Goal: Task Accomplishment & Management: Manage account settings

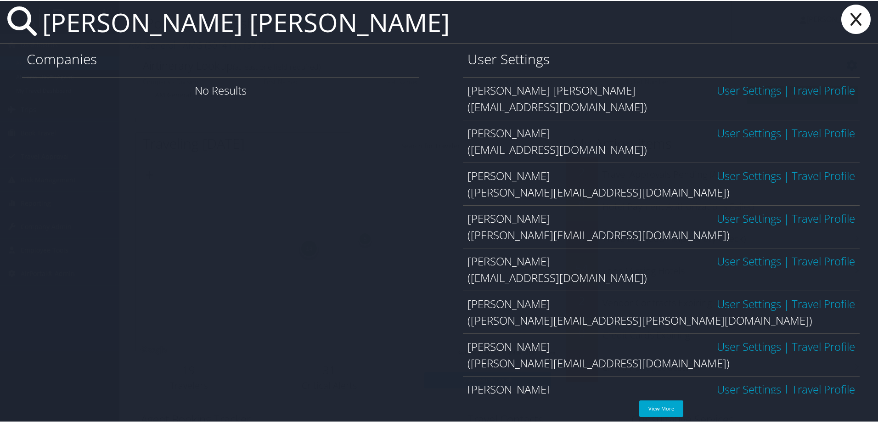
type input "juan vazquez bustos"
click at [742, 131] on link "User Settings" at bounding box center [749, 131] width 64 height 15
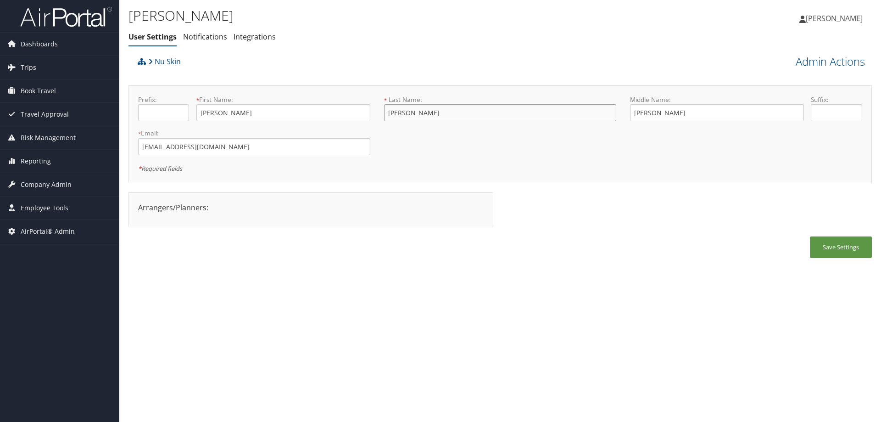
click at [433, 118] on input "Vazquez" at bounding box center [500, 112] width 232 height 17
type input "Vazquez Bustos"
click at [833, 253] on button "Save Settings" at bounding box center [841, 247] width 62 height 22
click at [833, 252] on button "Save Settings" at bounding box center [841, 247] width 62 height 22
click at [33, 184] on span "Company Admin" at bounding box center [46, 184] width 51 height 23
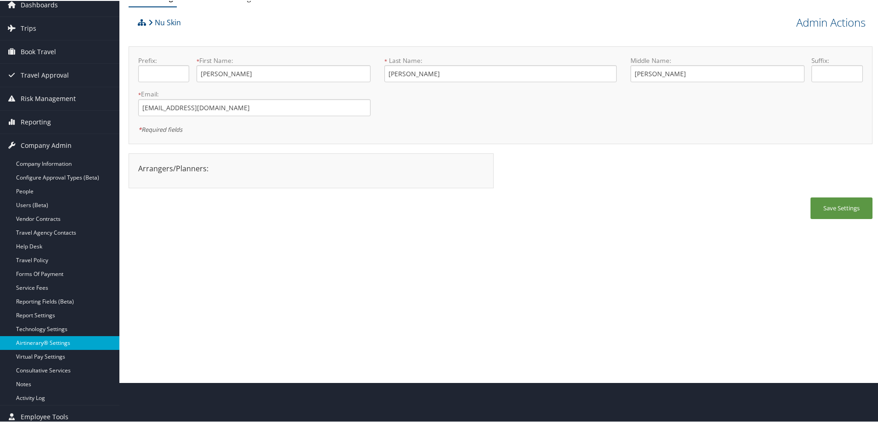
scroll to position [23, 0]
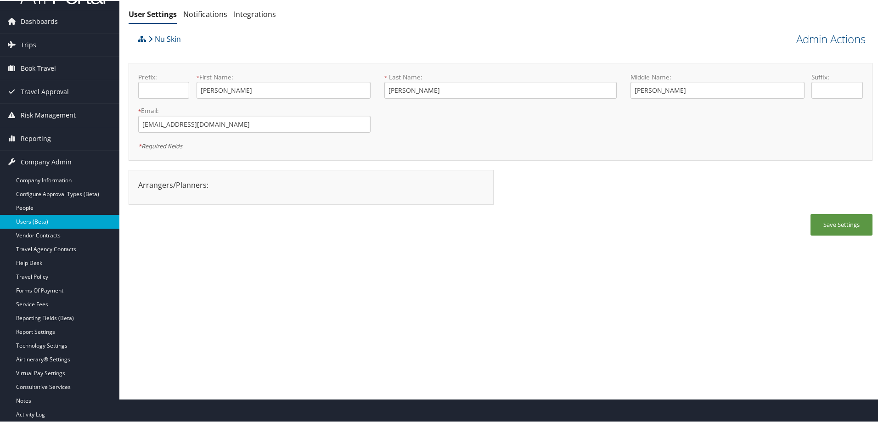
click at [46, 223] on link "Users (Beta)" at bounding box center [59, 221] width 119 height 14
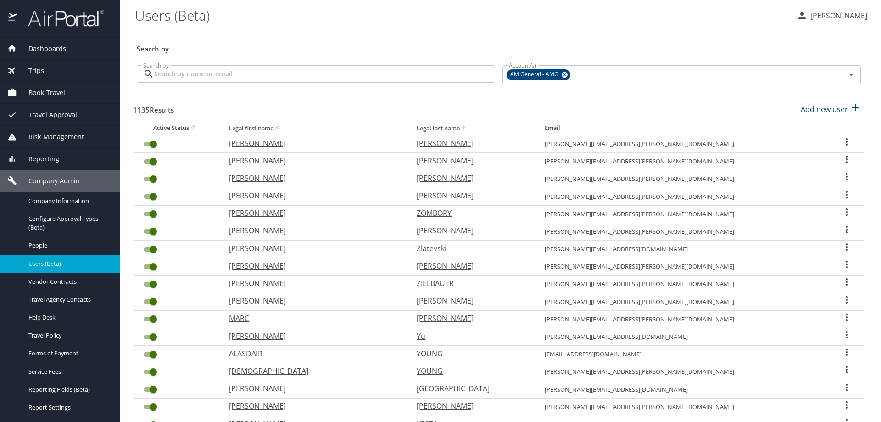
click at [229, 79] on input "Search by" at bounding box center [324, 73] width 341 height 17
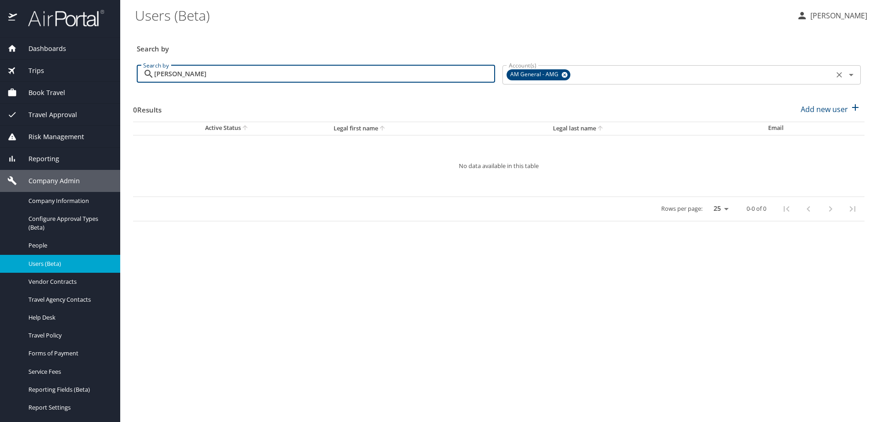
click at [564, 76] on icon at bounding box center [564, 75] width 7 height 10
click at [290, 73] on input "vazquez bustos" at bounding box center [324, 73] width 341 height 17
type input "vazquez bustos"
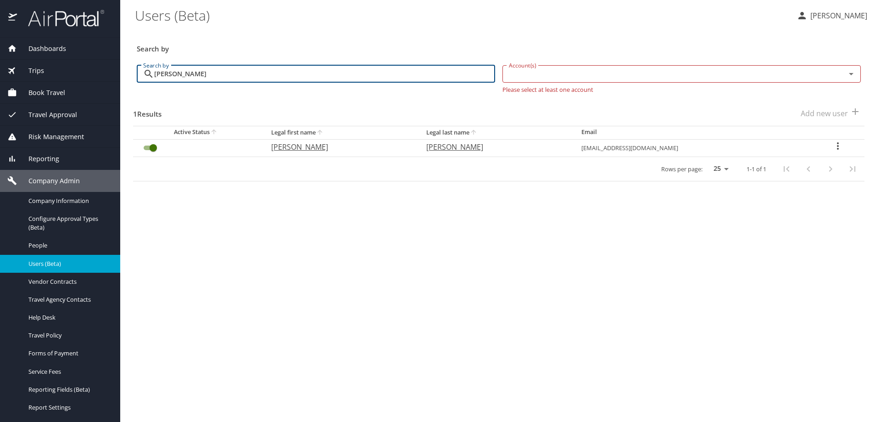
click at [840, 147] on icon "User Search Table" at bounding box center [838, 145] width 11 height 11
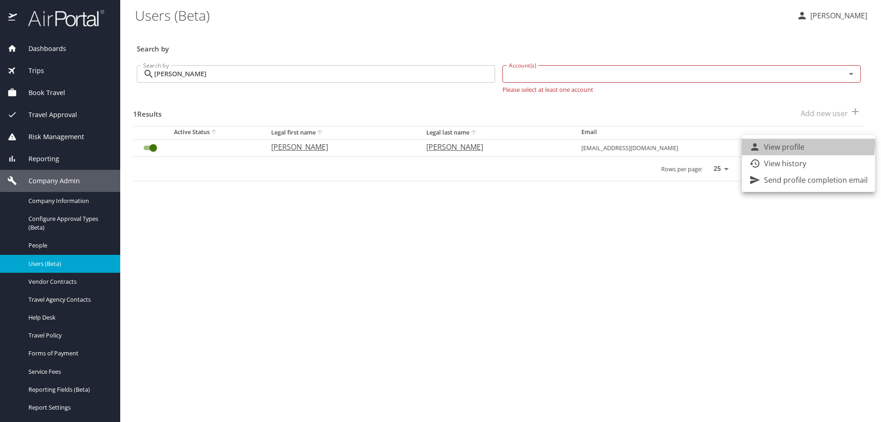
click at [794, 144] on p "View profile" at bounding box center [784, 146] width 40 height 11
select select "US"
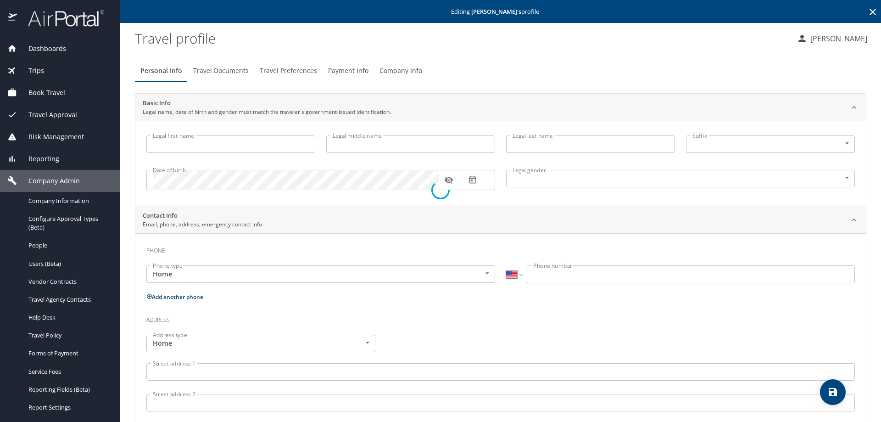
type input "[PERSON_NAME]"
type input "Undisclosed"
select select "US"
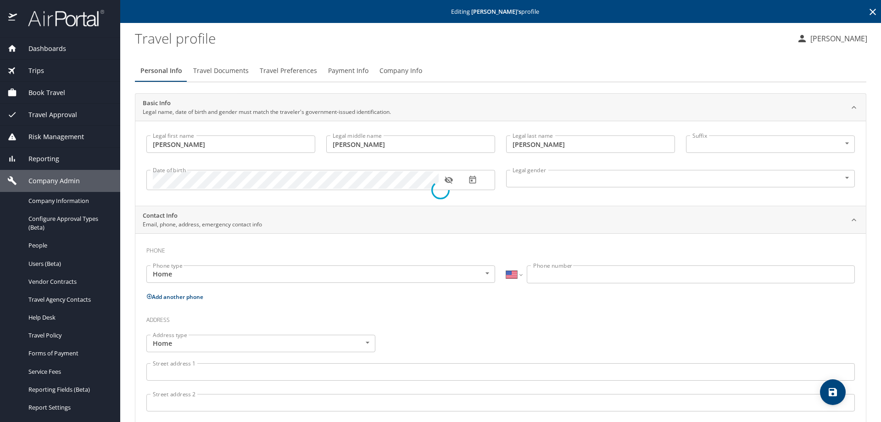
select select "US"
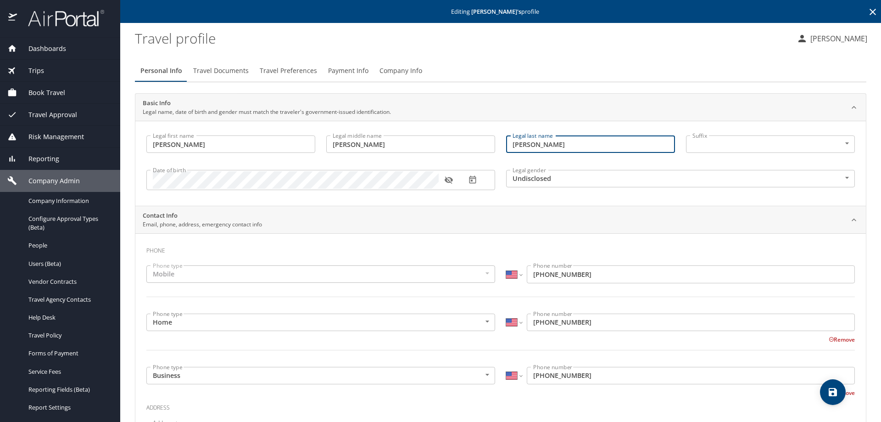
click at [554, 142] on input "[PERSON_NAME]" at bounding box center [590, 143] width 169 height 17
type input "Vazquez Bustos"
click at [560, 178] on body "Dashboards AirPortal 360™ Manager AirPortal 360™ Agent My Travel Dashboard Trip…" at bounding box center [440, 211] width 881 height 422
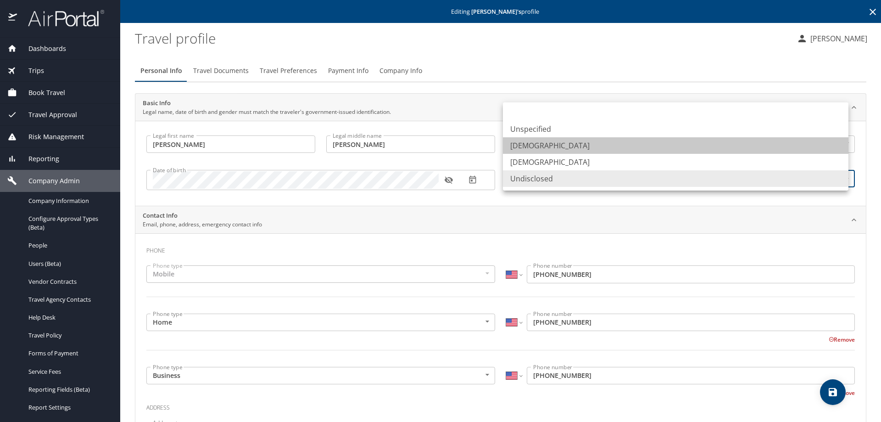
click at [528, 146] on li "Male" at bounding box center [676, 145] width 346 height 17
type input "Male"
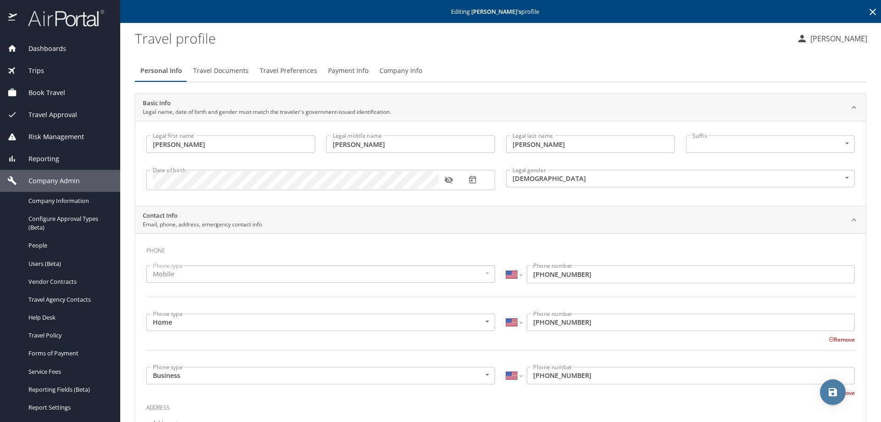
click at [831, 389] on icon "save" at bounding box center [833, 392] width 8 height 8
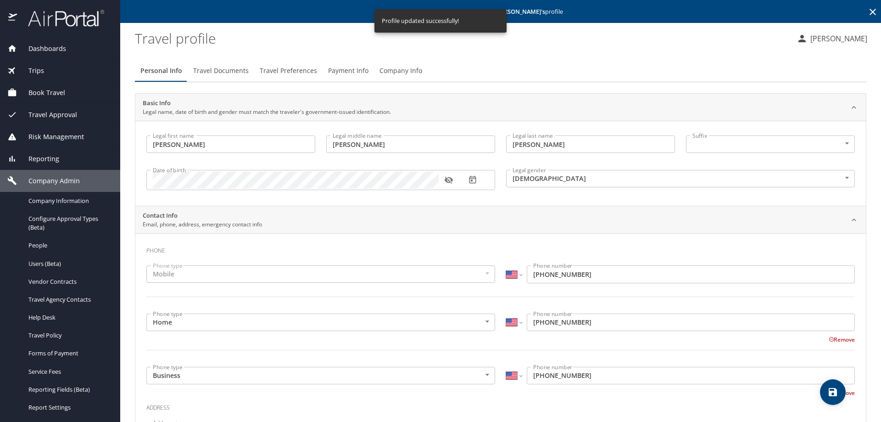
select select "US"
click at [834, 392] on icon "save" at bounding box center [833, 392] width 8 height 8
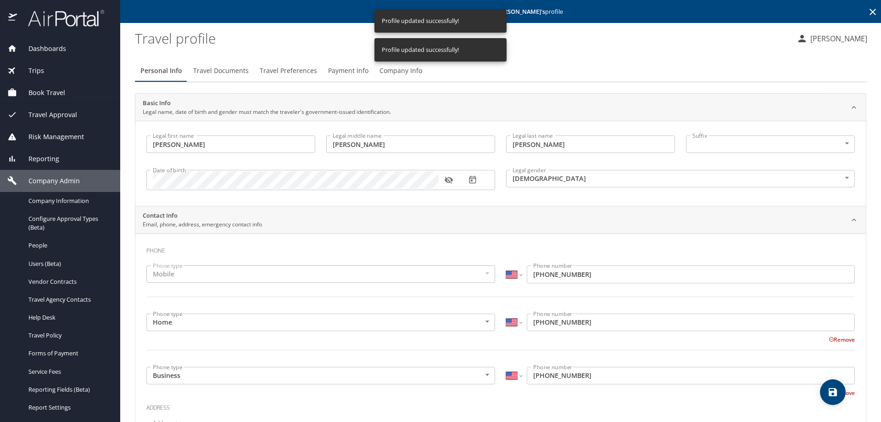
select select "US"
click at [835, 401] on button "save" at bounding box center [833, 392] width 26 height 26
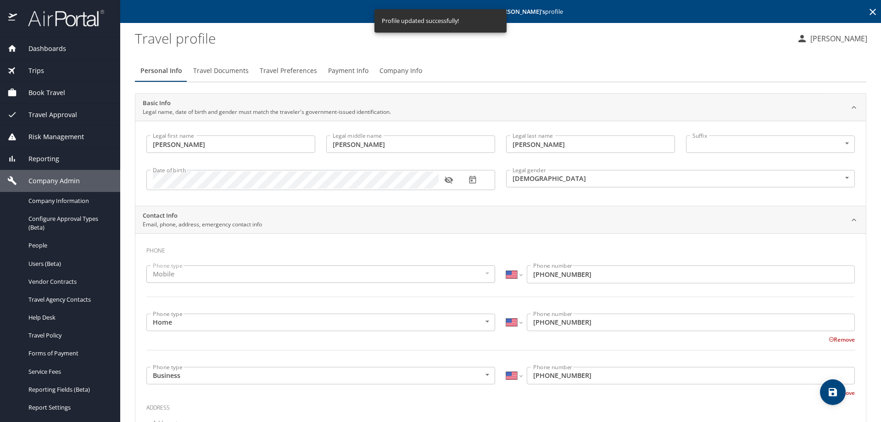
select select "US"
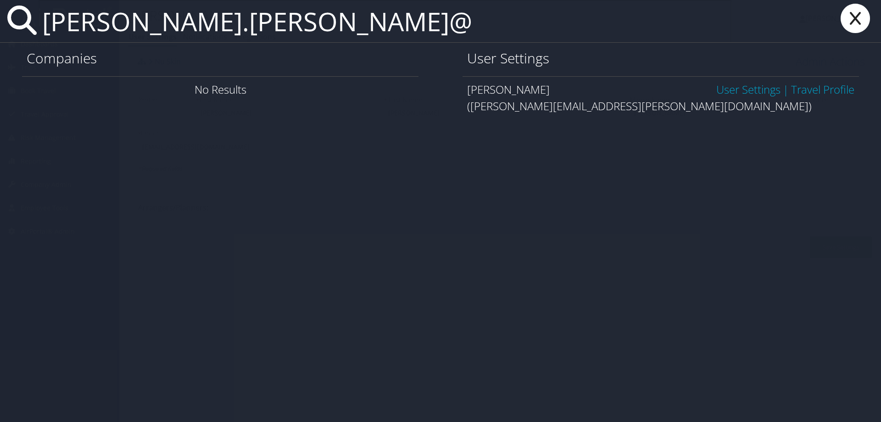
type input "[PERSON_NAME].[PERSON_NAME]@"
click at [723, 91] on link "User Settings" at bounding box center [749, 89] width 64 height 15
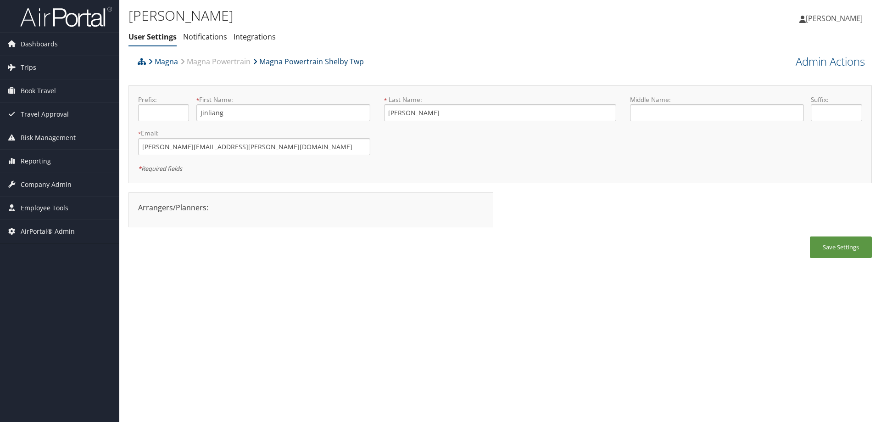
click at [292, 64] on link "Magna Powertrain Shelby Twp" at bounding box center [308, 61] width 111 height 18
click at [158, 58] on link "Magna" at bounding box center [163, 61] width 30 height 18
click at [272, 61] on link "Magna Powertrain Shelby Twp" at bounding box center [308, 61] width 111 height 18
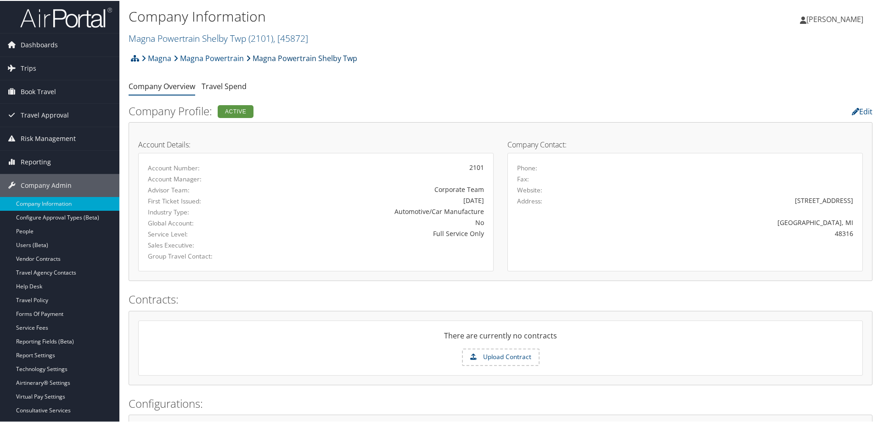
click at [312, 57] on link "Magna Powertrain Shelby Twp" at bounding box center [301, 57] width 111 height 18
click at [213, 35] on link "Magna Powertrain Shelby Twp ( 2101 ) , [ 45872 ]" at bounding box center [219, 37] width 180 height 12
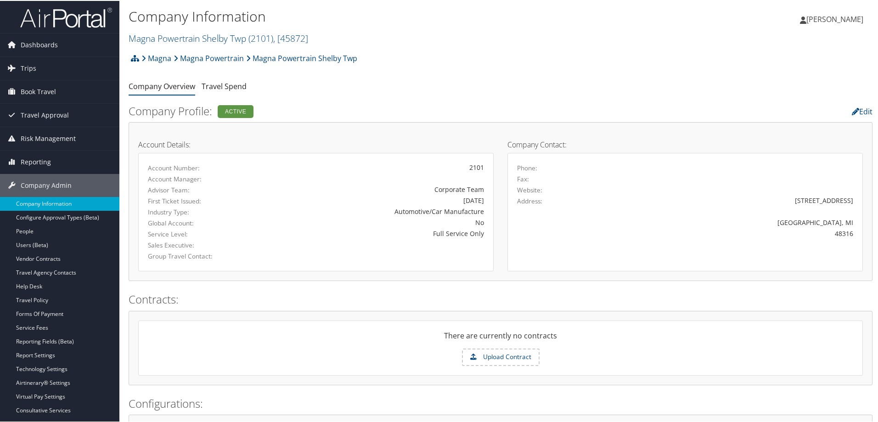
click at [347, 356] on form "Upload Contract" at bounding box center [501, 356] width 724 height 17
click at [180, 59] on link "Magna Powertrain" at bounding box center [209, 57] width 70 height 18
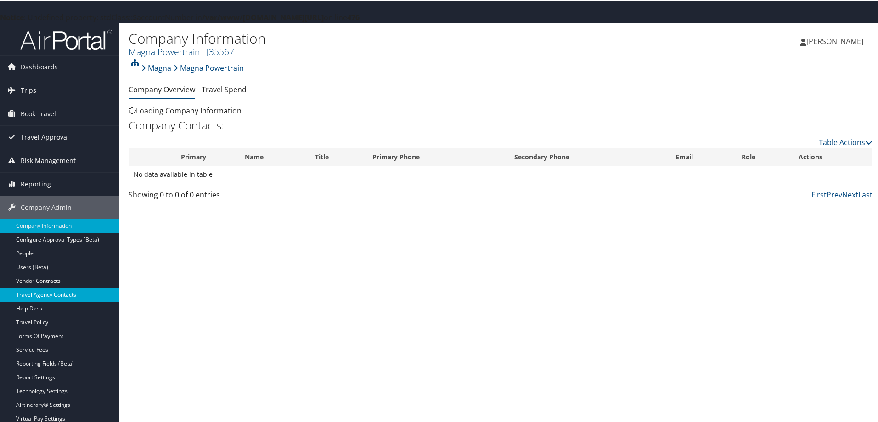
click at [59, 292] on link "Travel Agency Contacts" at bounding box center [59, 294] width 119 height 14
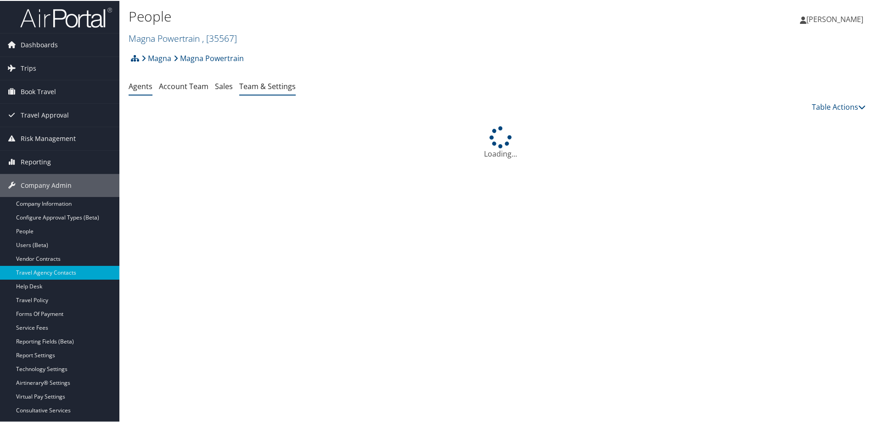
click at [288, 87] on link "Team & Settings" at bounding box center [267, 85] width 56 height 10
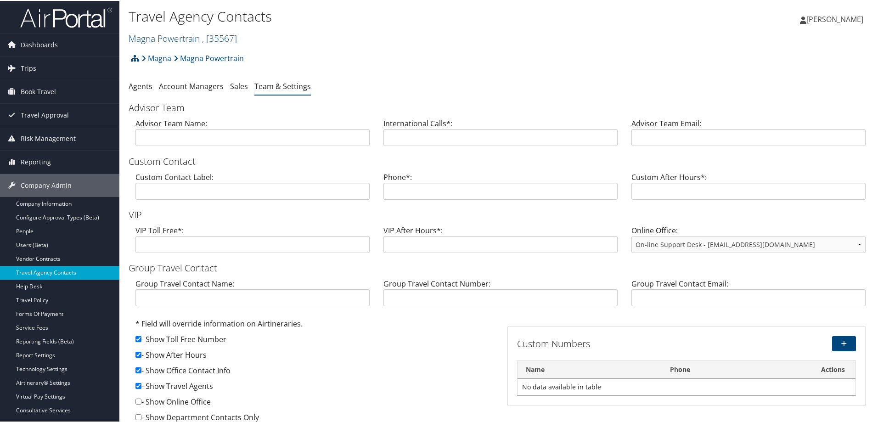
click at [281, 92] on li "Team & Settings" at bounding box center [282, 86] width 56 height 17
click at [280, 87] on link "Team & Settings" at bounding box center [282, 85] width 56 height 10
click at [281, 87] on link "Team & Settings" at bounding box center [282, 85] width 56 height 10
click at [230, 57] on link "Magna Powertrain" at bounding box center [209, 57] width 70 height 18
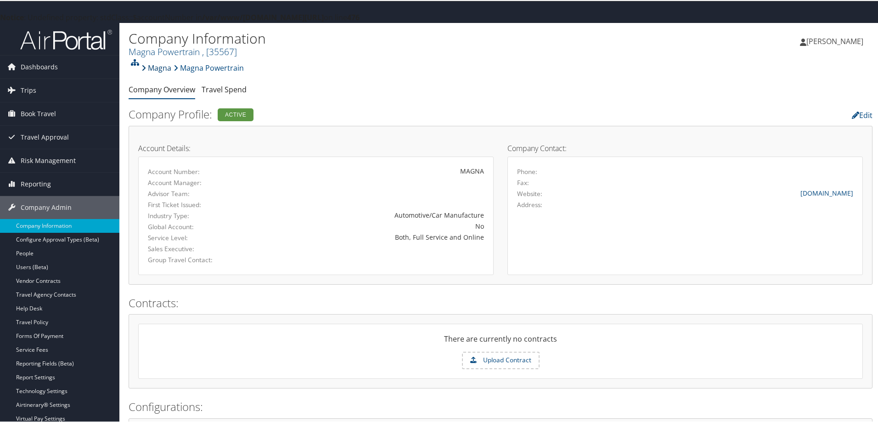
click at [153, 68] on link "Magna" at bounding box center [156, 67] width 30 height 18
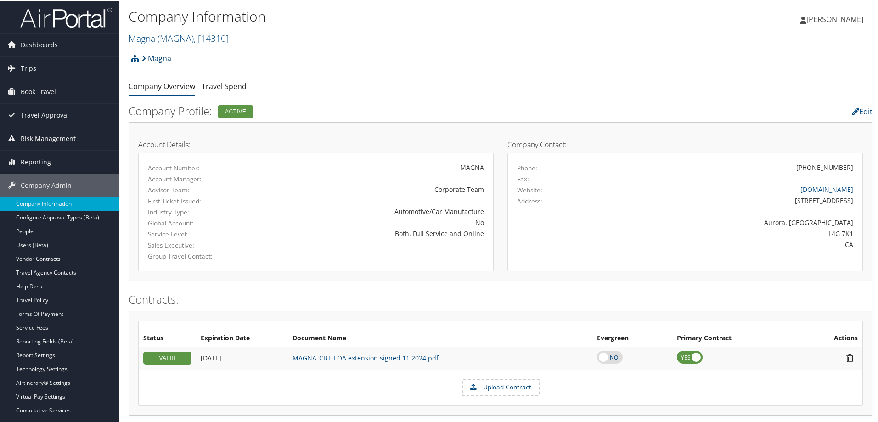
click at [164, 57] on link "Magna" at bounding box center [156, 57] width 30 height 18
click at [185, 34] on span "( MAGNA )" at bounding box center [175, 37] width 36 height 12
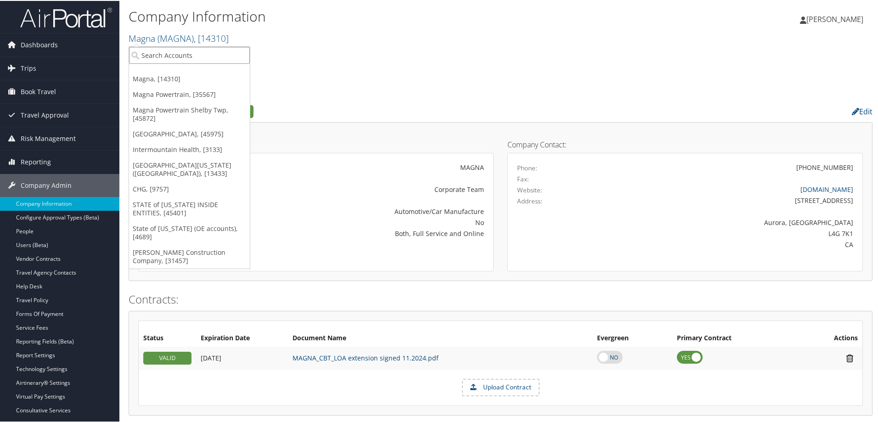
click at [179, 55] on input "search" at bounding box center [189, 54] width 121 height 17
click at [207, 57] on input "search" at bounding box center [189, 54] width 121 height 17
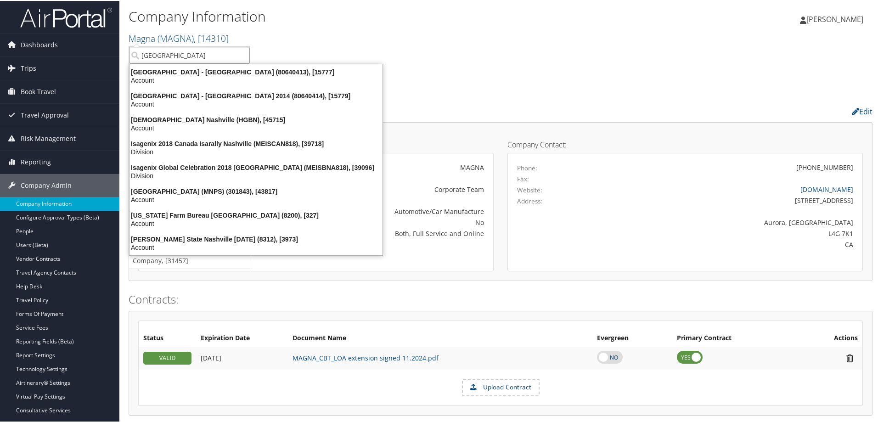
type input "nashville"
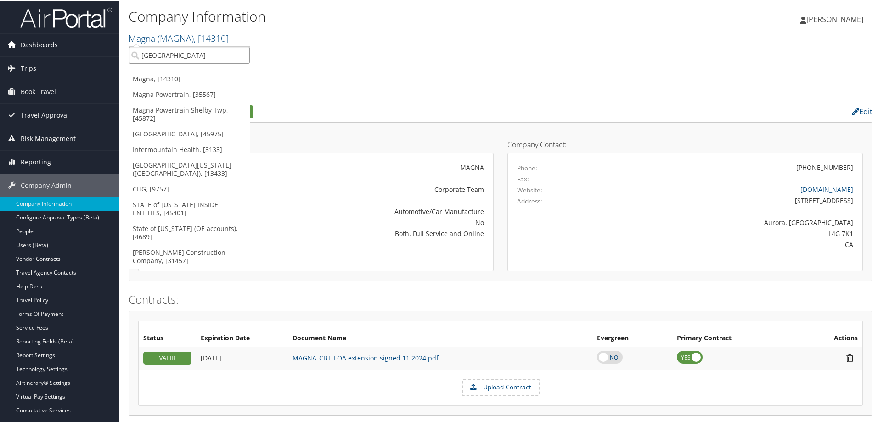
drag, startPoint x: 178, startPoint y: 60, endPoint x: 118, endPoint y: 34, distance: 64.8
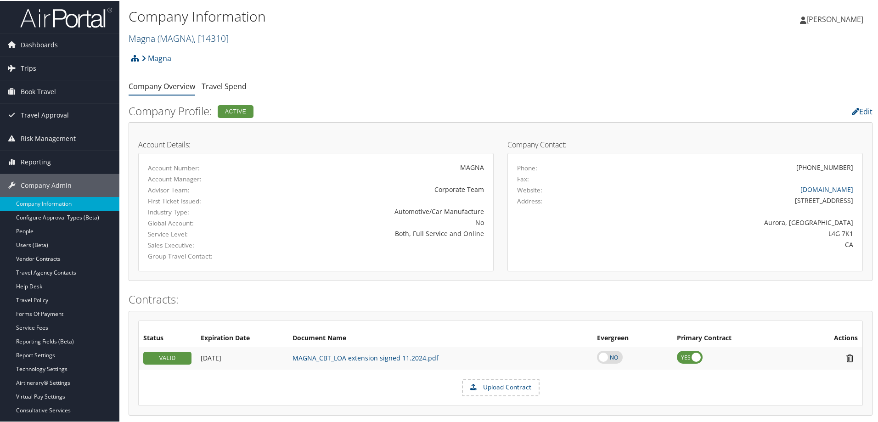
click at [153, 38] on link "Magna ( MAGNA ) , [ 14310 ]" at bounding box center [179, 37] width 100 height 12
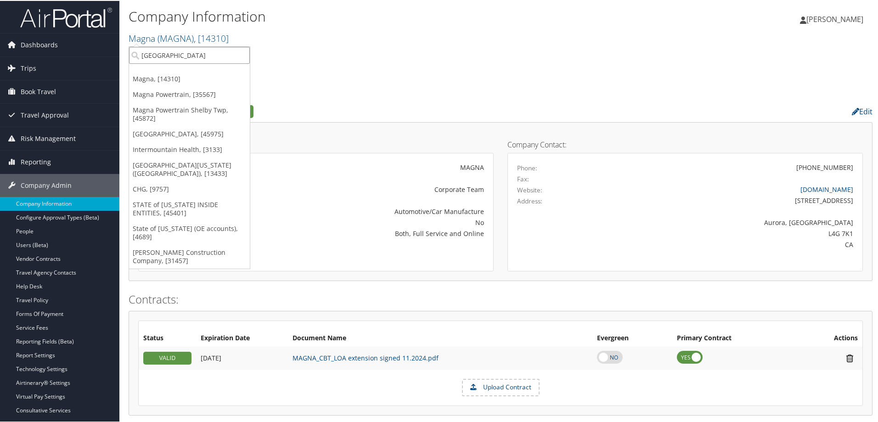
click at [157, 55] on input "nashville" at bounding box center [189, 54] width 121 height 17
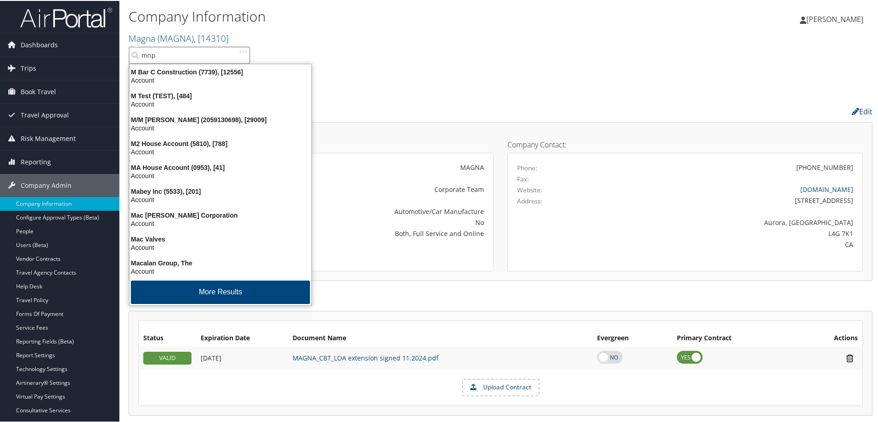
type input "mnps"
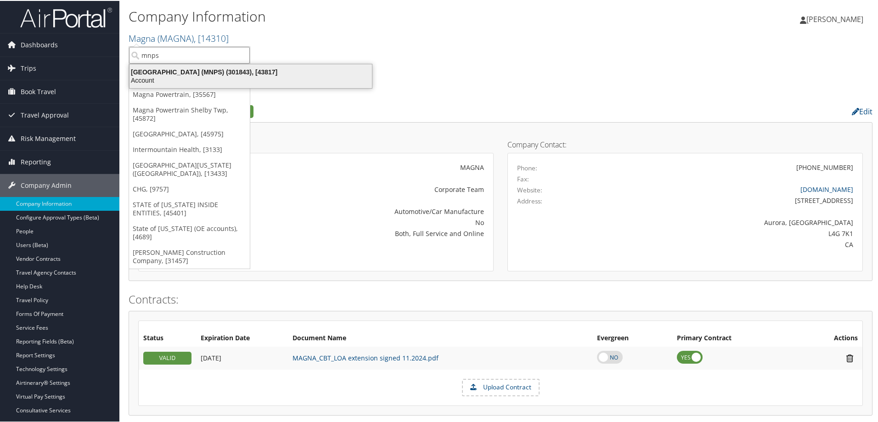
click at [186, 78] on div "Account" at bounding box center [250, 79] width 253 height 8
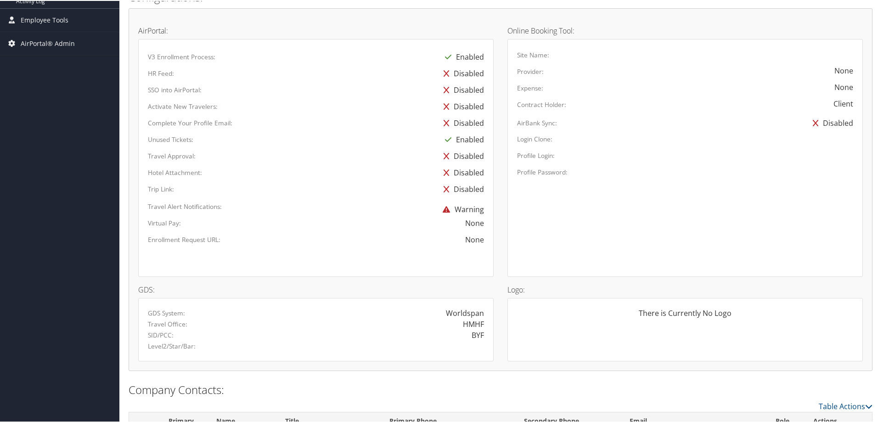
scroll to position [483, 0]
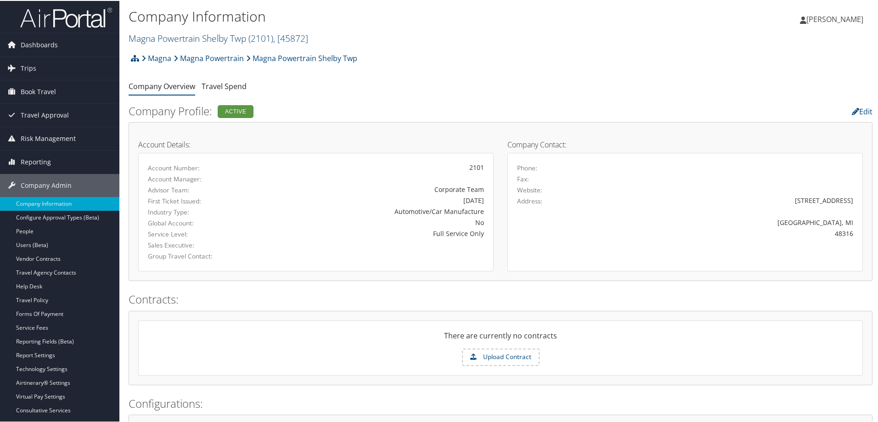
click at [177, 35] on link "Magna Powertrain Shelby Twp ( 2101 ) , [ 45872 ]" at bounding box center [219, 37] width 180 height 12
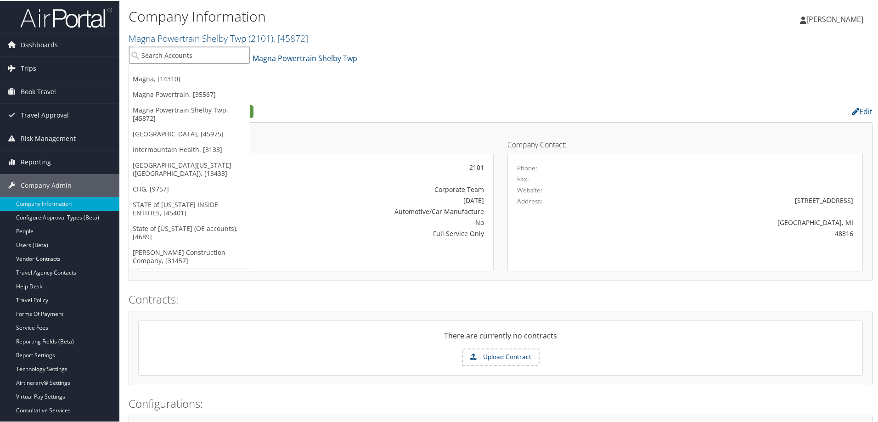
click at [198, 50] on input "search" at bounding box center [189, 54] width 121 height 17
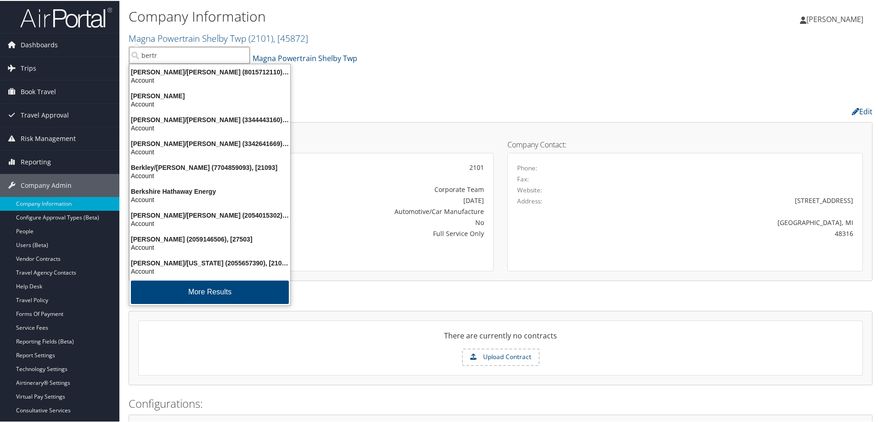
type input "bertra"
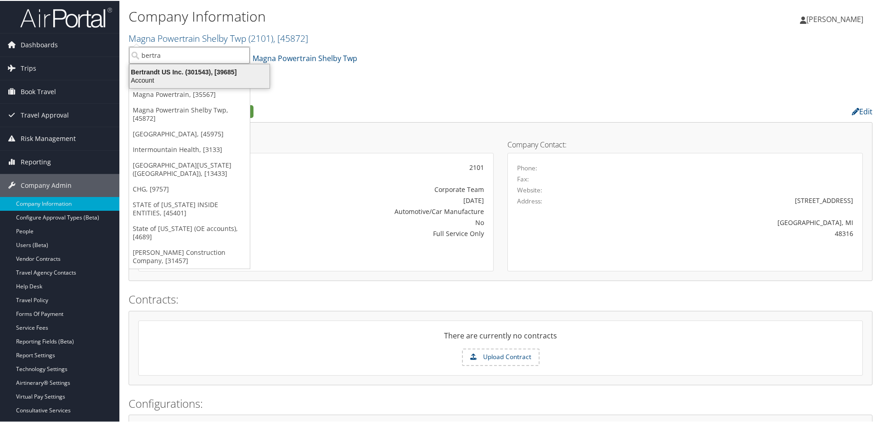
click at [178, 71] on div "Bertrandt US Inc. (301543), [39685]" at bounding box center [199, 71] width 151 height 8
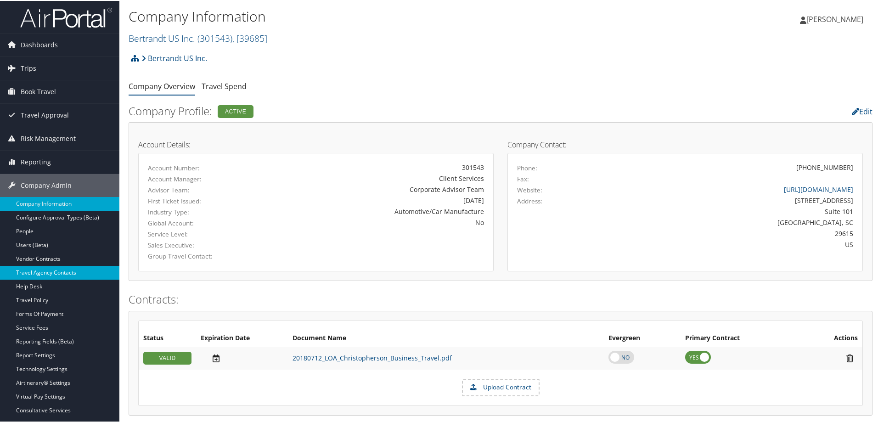
click at [82, 270] on link "Travel Agency Contacts" at bounding box center [59, 272] width 119 height 14
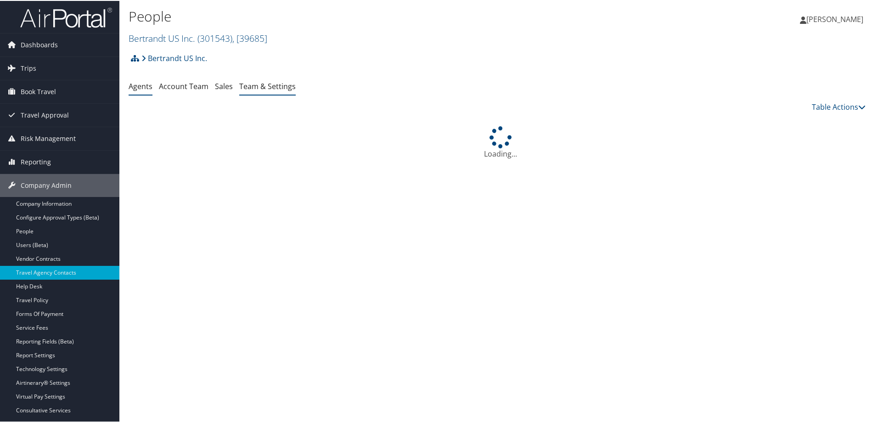
click at [279, 83] on link "Team & Settings" at bounding box center [267, 85] width 56 height 10
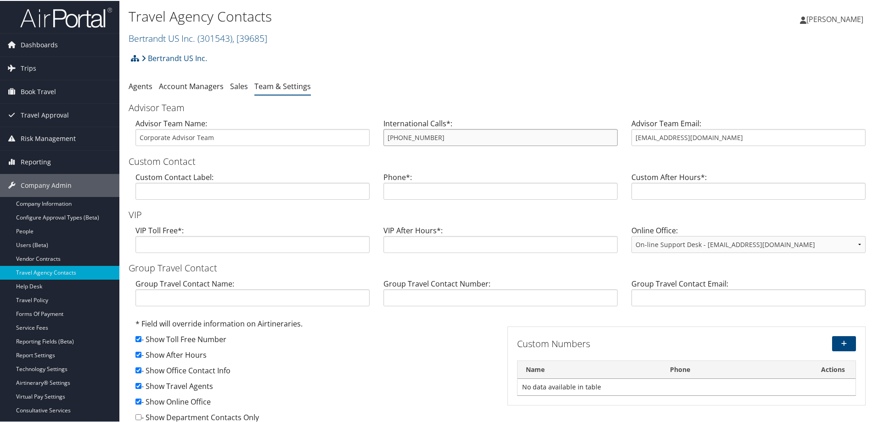
drag, startPoint x: 466, startPoint y: 142, endPoint x: 371, endPoint y: 137, distance: 94.7
click at [371, 137] on div "Advisor Team Name: Corporate Advisor Team International Calls*: 800-600-3737 Ad…" at bounding box center [501, 134] width 744 height 35
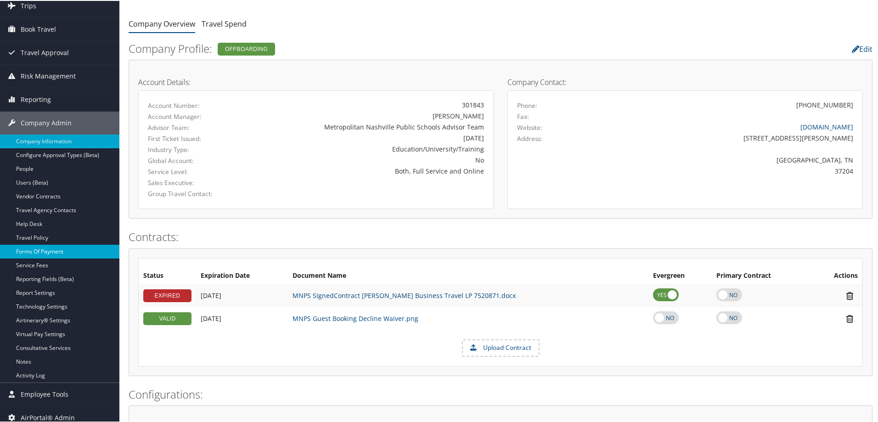
scroll to position [138, 0]
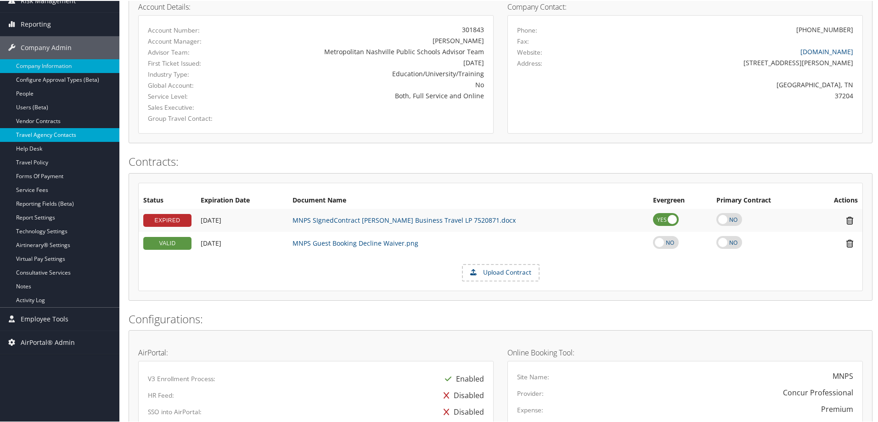
click at [73, 130] on link "Travel Agency Contacts" at bounding box center [59, 134] width 119 height 14
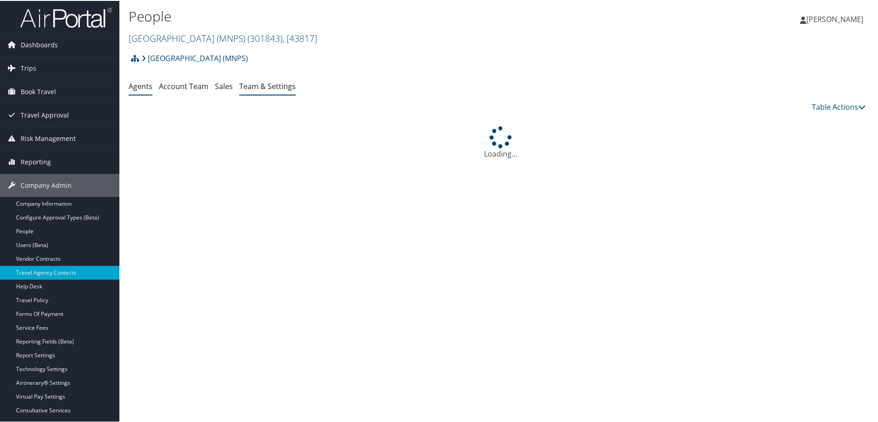
click at [269, 86] on link "Team & Settings" at bounding box center [267, 85] width 56 height 10
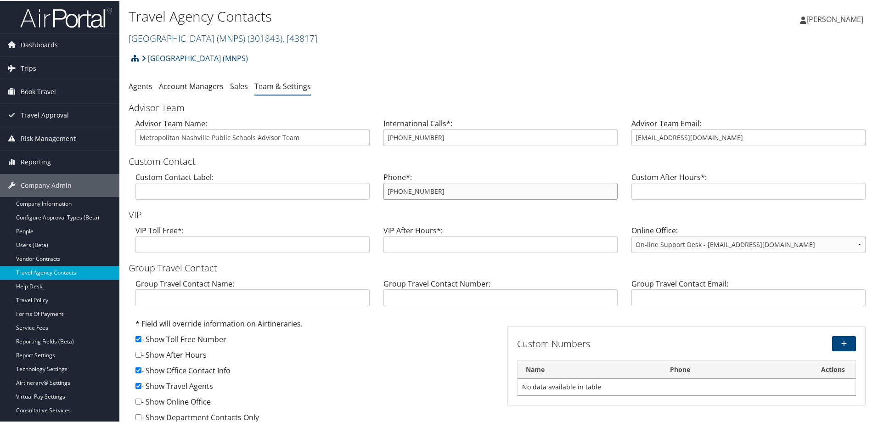
drag, startPoint x: 461, startPoint y: 195, endPoint x: 364, endPoint y: 188, distance: 97.6
click at [364, 188] on div "Custom Contact Label: Phone*: [PHONE_NUMBER] Custom After Hours*:" at bounding box center [501, 188] width 744 height 35
drag, startPoint x: 380, startPoint y: 189, endPoint x: 403, endPoint y: 185, distance: 23.3
click at [410, 185] on div "Phone*: [PHONE_NUMBER]" at bounding box center [500, 188] width 248 height 35
drag, startPoint x: 442, startPoint y: 186, endPoint x: 387, endPoint y: 185, distance: 54.2
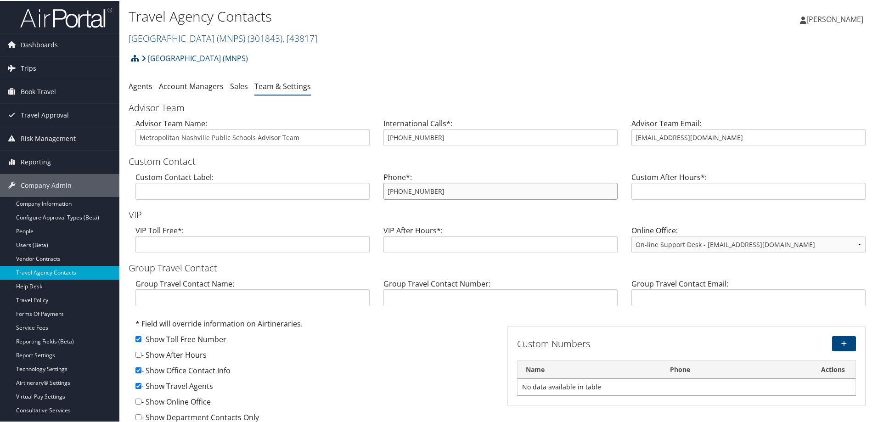
click at [387, 185] on input "[PHONE_NUMBER]" at bounding box center [500, 190] width 234 height 17
